Goal: Find specific page/section: Find specific page/section

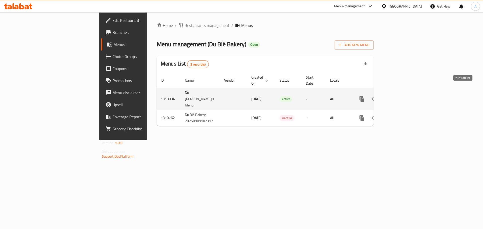
click at [401, 96] on icon "enhanced table" at bounding box center [398, 99] width 6 height 6
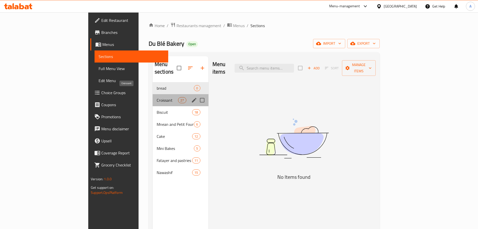
click at [157, 97] on span "Croissant" at bounding box center [167, 100] width 21 height 6
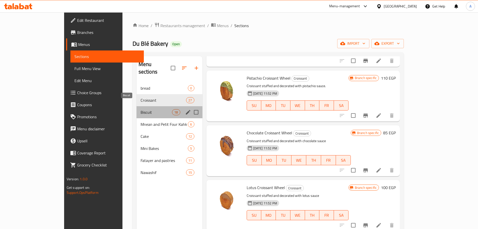
click at [141, 109] on span "Biscuit" at bounding box center [157, 112] width 32 height 6
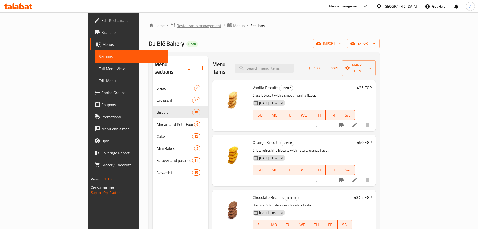
click at [177, 23] on span "Restaurants management" at bounding box center [199, 26] width 45 height 6
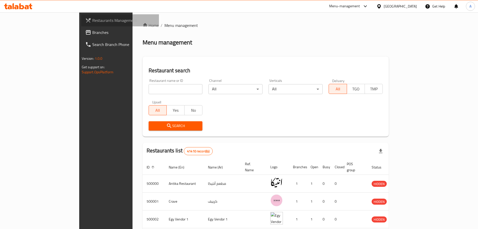
click at [92, 21] on span "Restaurants Management" at bounding box center [123, 20] width 63 height 6
